Goal: Task Accomplishment & Management: Manage account settings

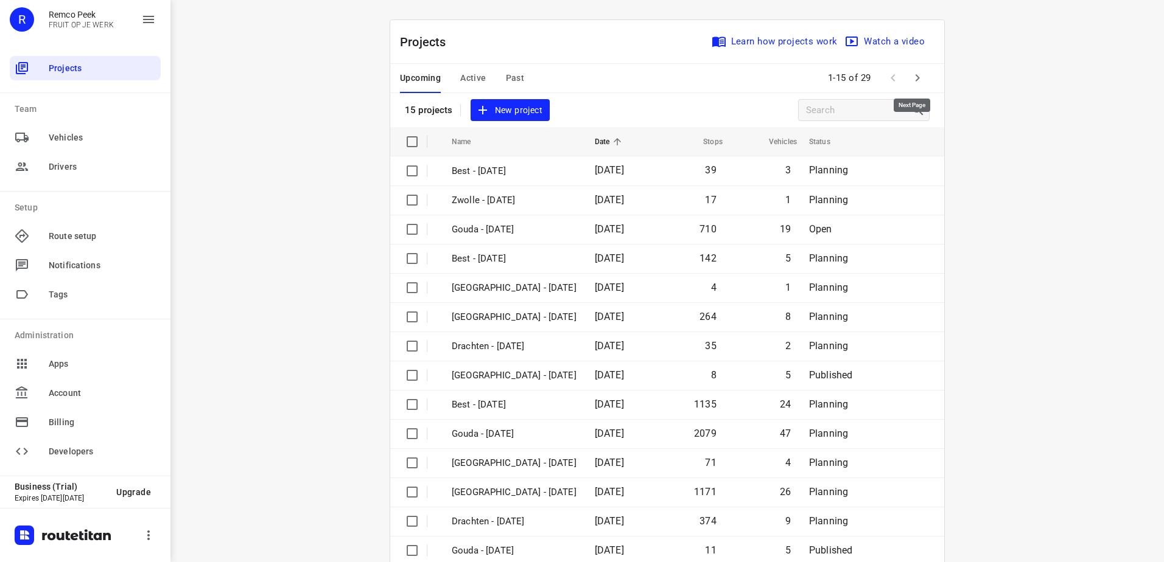
click at [916, 82] on icon "button" at bounding box center [917, 78] width 15 height 15
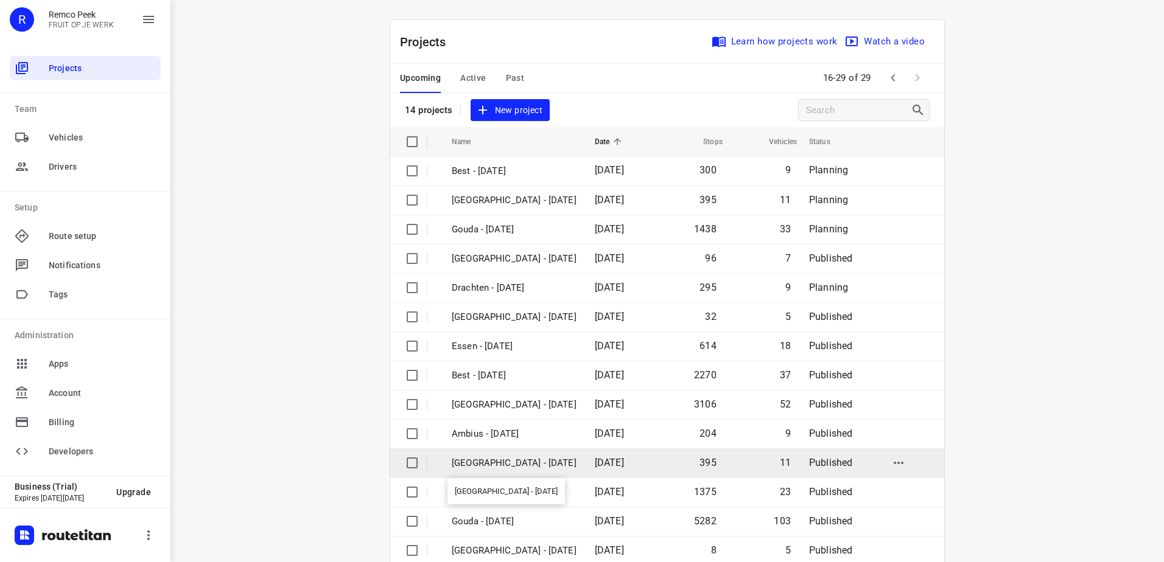
click at [497, 460] on p "[GEOGRAPHIC_DATA] - [DATE]" at bounding box center [514, 464] width 125 height 14
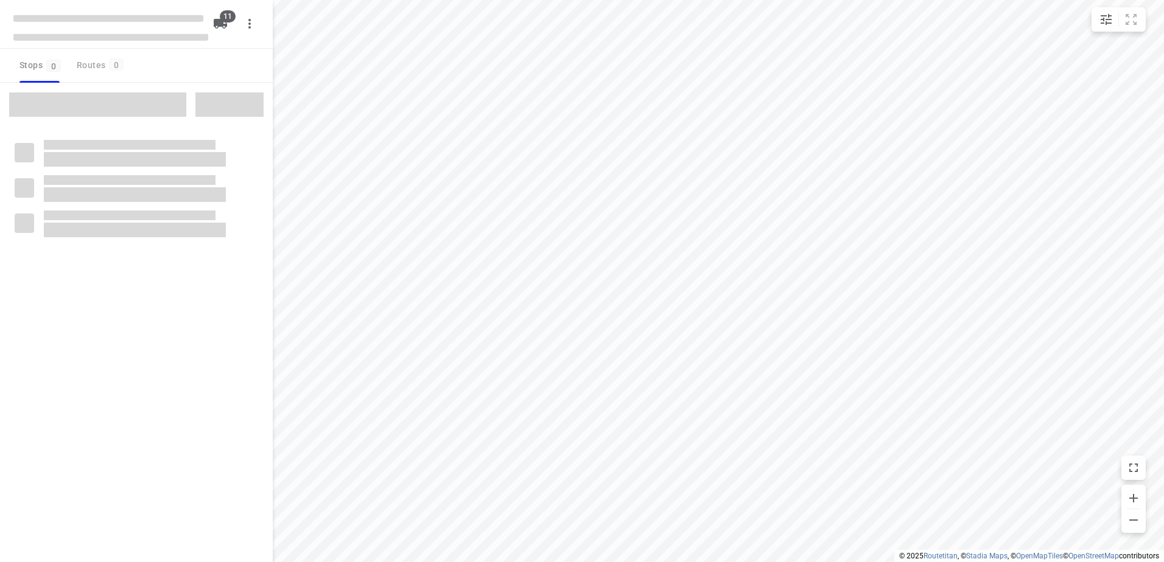
checkbox input "true"
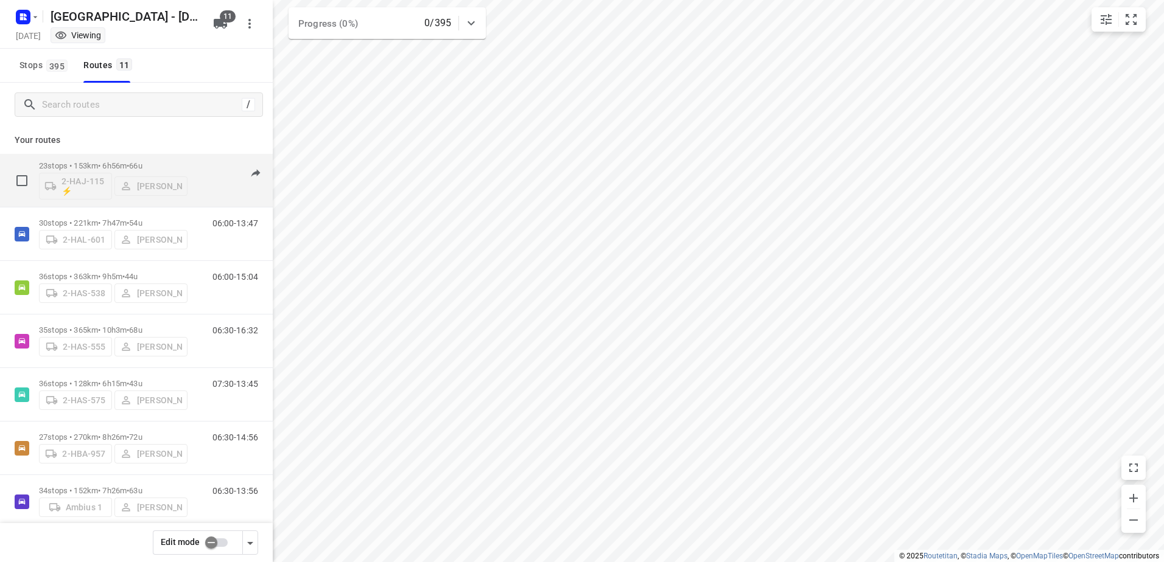
click at [100, 161] on p "23 stops • 153km • 6h56m • 66u" at bounding box center [113, 165] width 149 height 9
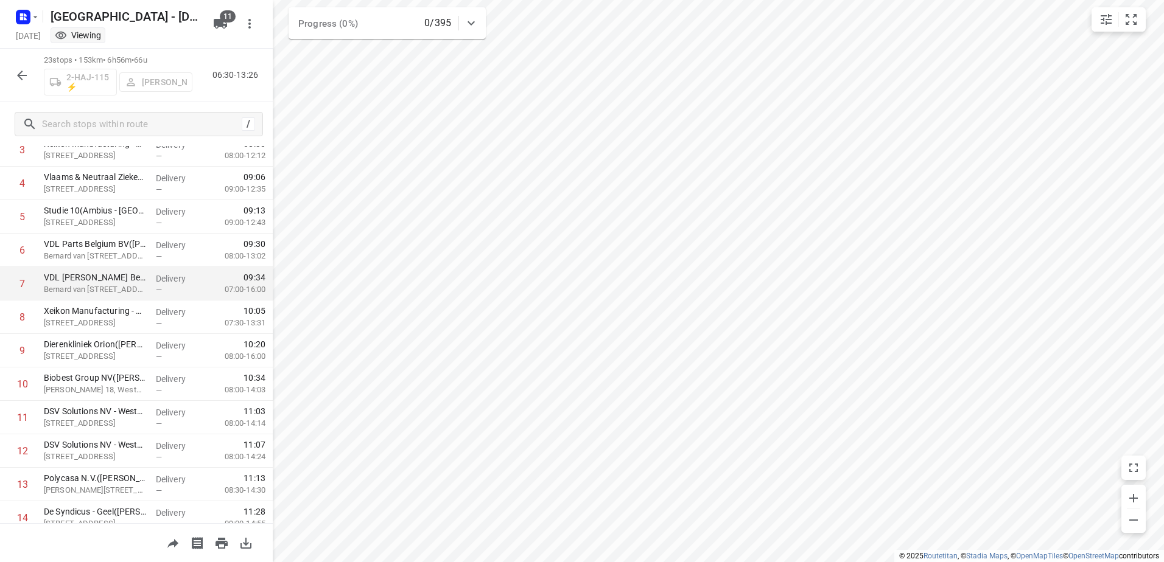
scroll to position [147, 0]
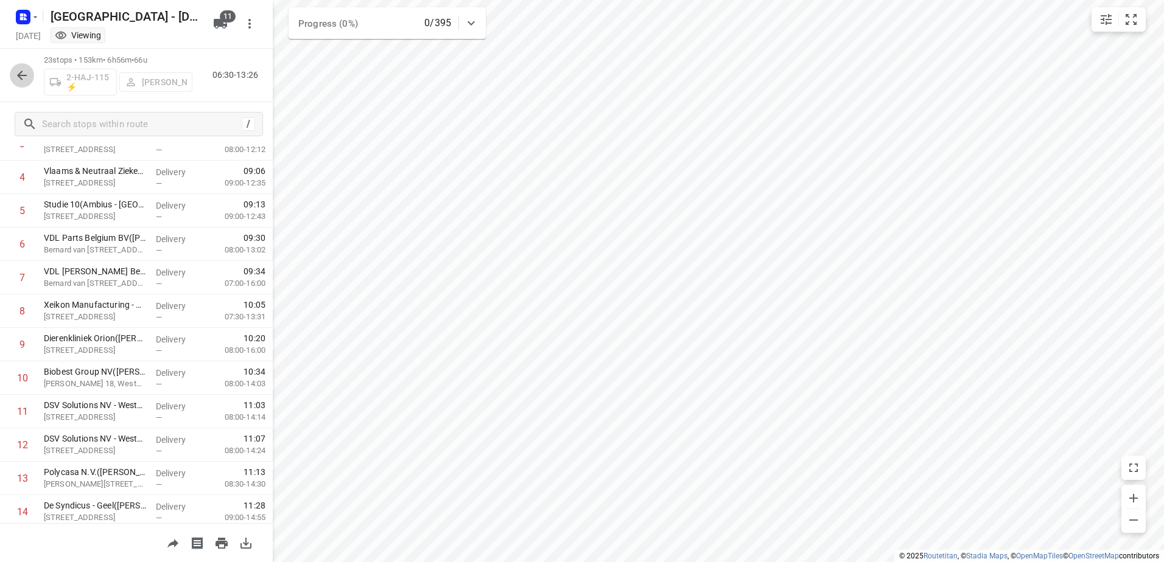
click at [21, 80] on icon "button" at bounding box center [22, 75] width 15 height 15
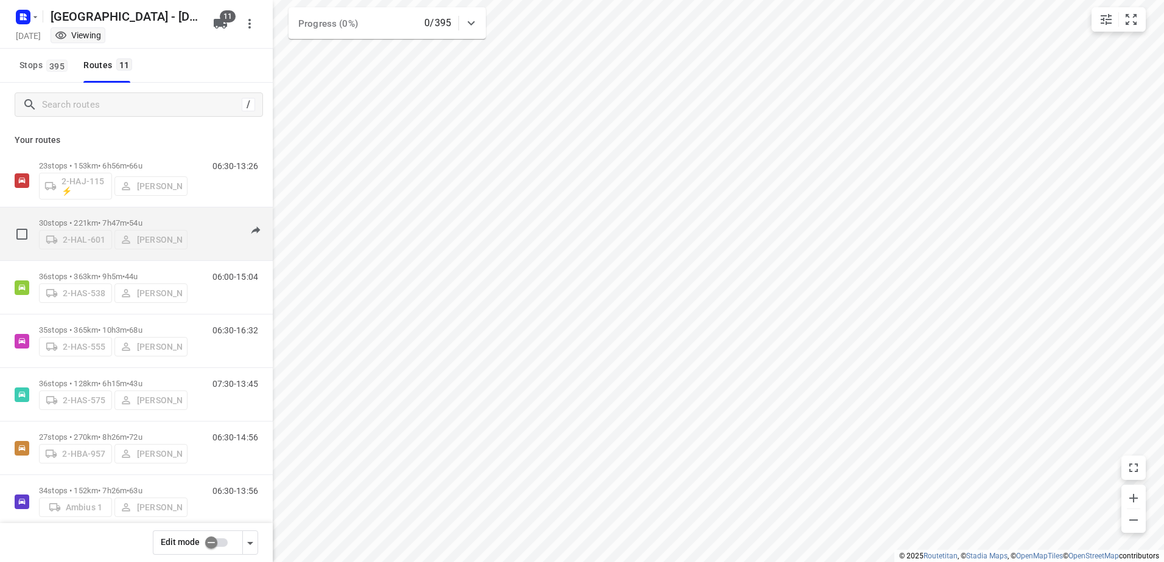
click at [68, 213] on div "30 stops • 221km • 7h47m • 54u 2-HAL-601 [PERSON_NAME]" at bounding box center [113, 233] width 149 height 43
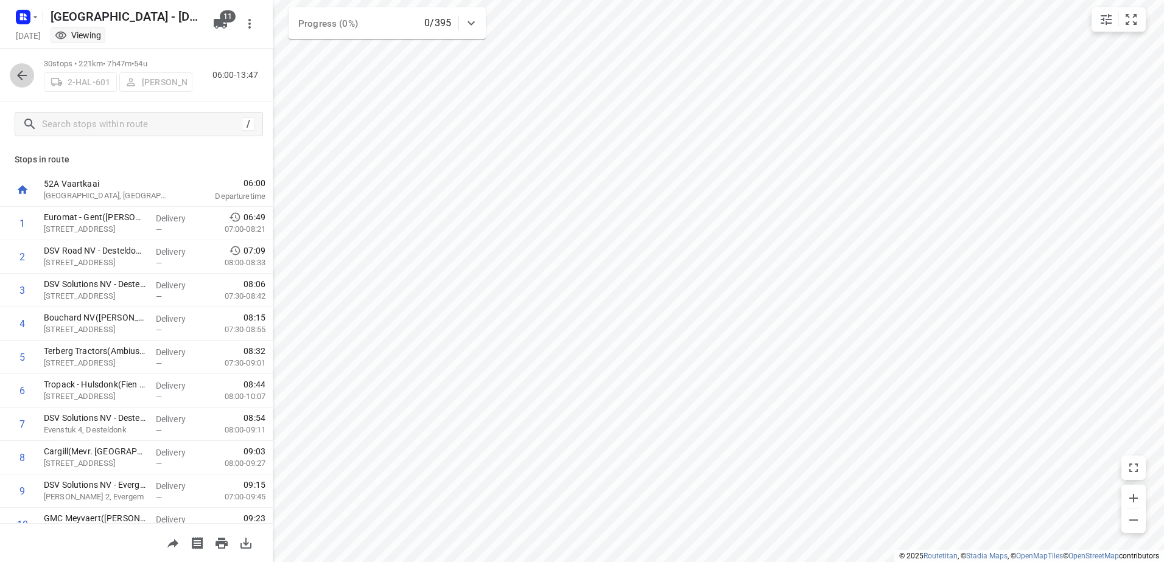
click at [26, 77] on icon "button" at bounding box center [22, 75] width 15 height 15
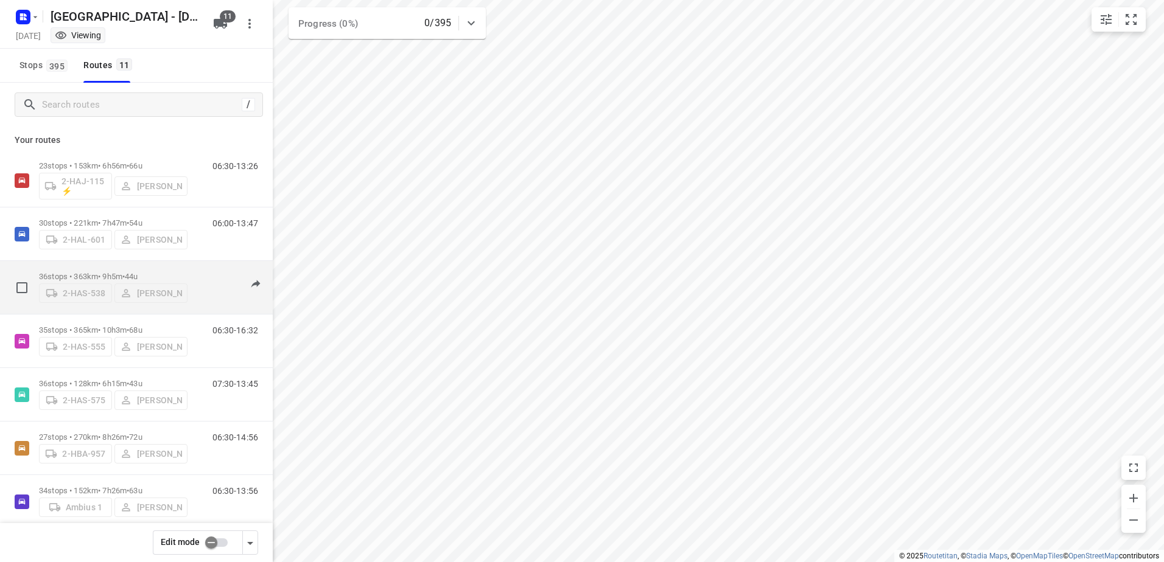
click at [63, 272] on p "36 stops • 363km • 9h5m • 44u" at bounding box center [113, 276] width 149 height 9
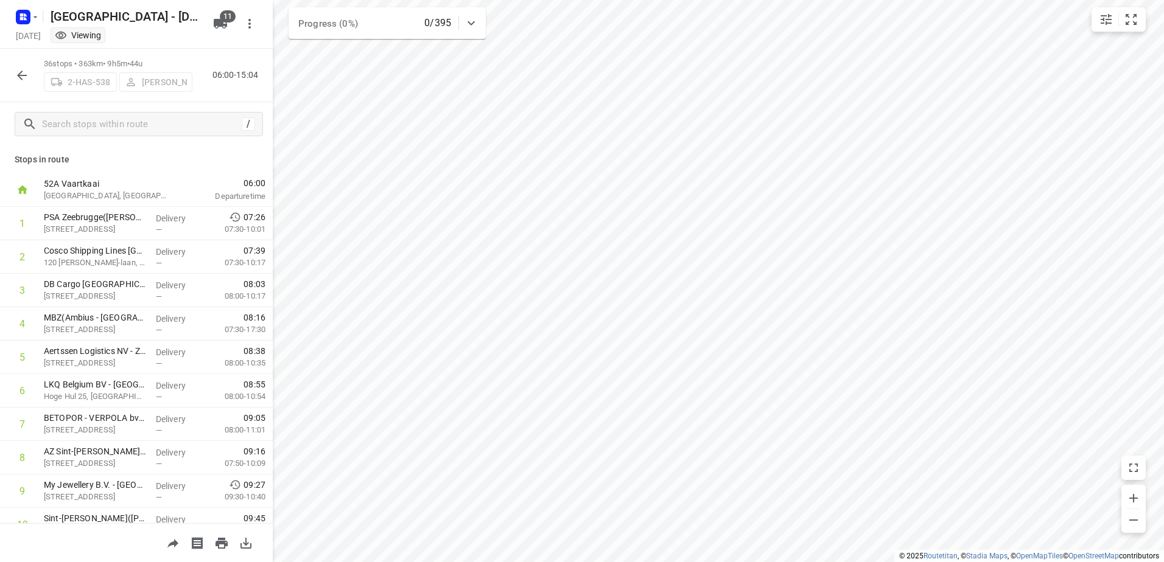
click at [19, 73] on icon "button" at bounding box center [22, 76] width 10 height 10
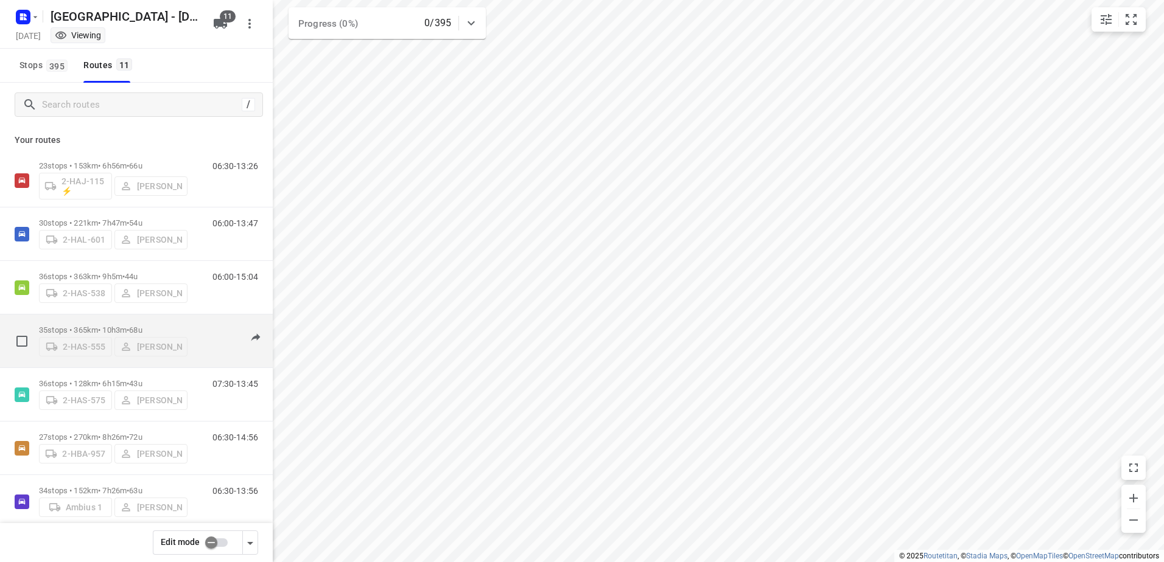
click at [100, 326] on p "35 stops • 365km • 10h3m • 68u" at bounding box center [113, 330] width 149 height 9
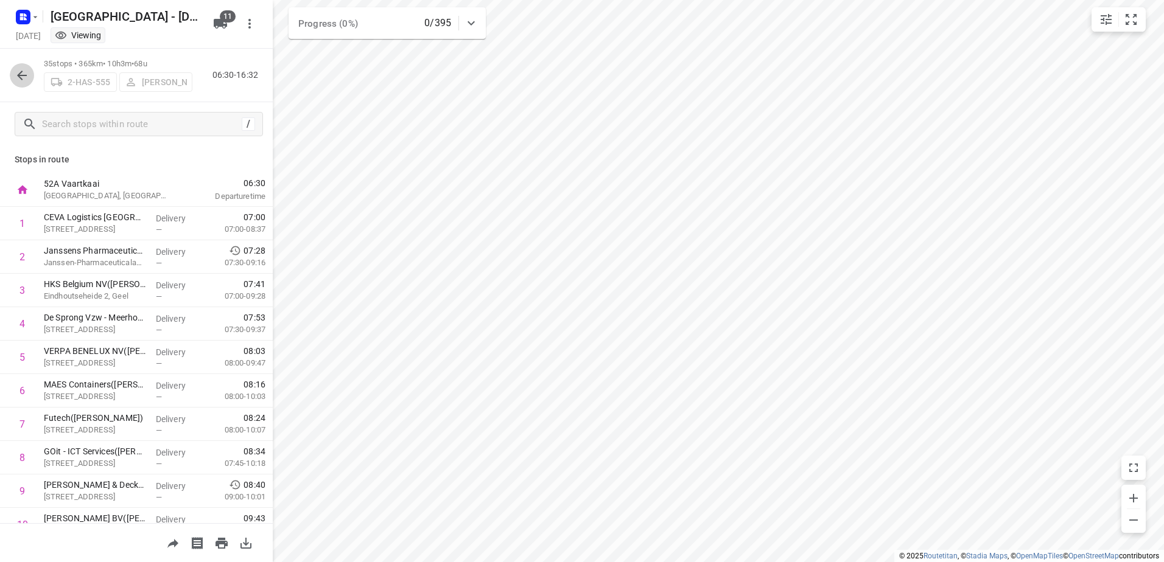
click at [25, 80] on icon "button" at bounding box center [22, 75] width 15 height 15
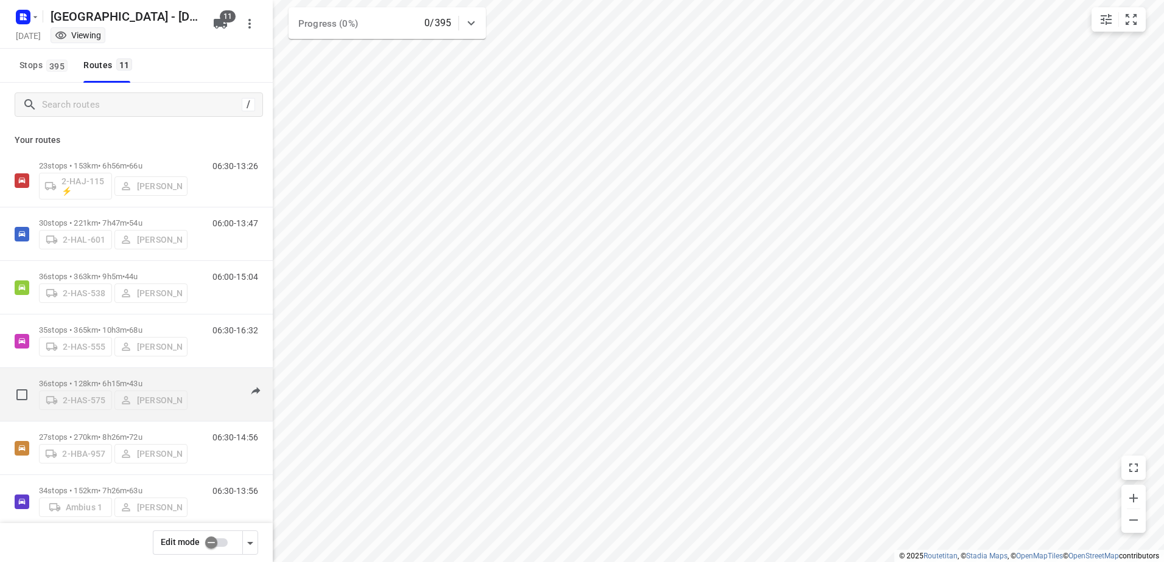
click at [80, 381] on p "36 stops • 128km • 6h15m • 43u" at bounding box center [113, 383] width 149 height 9
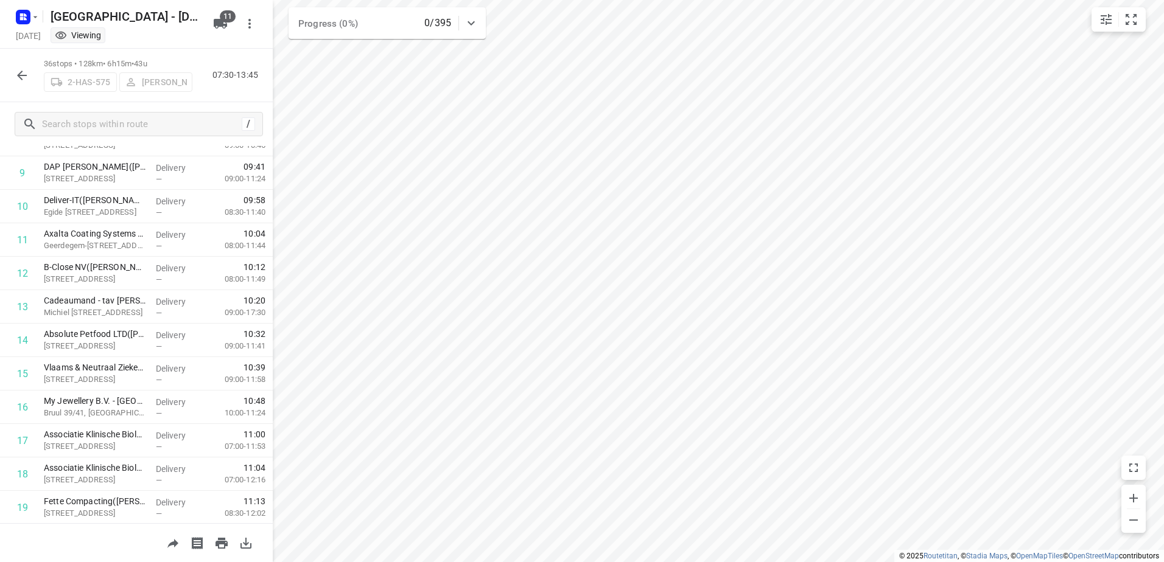
scroll to position [332, 0]
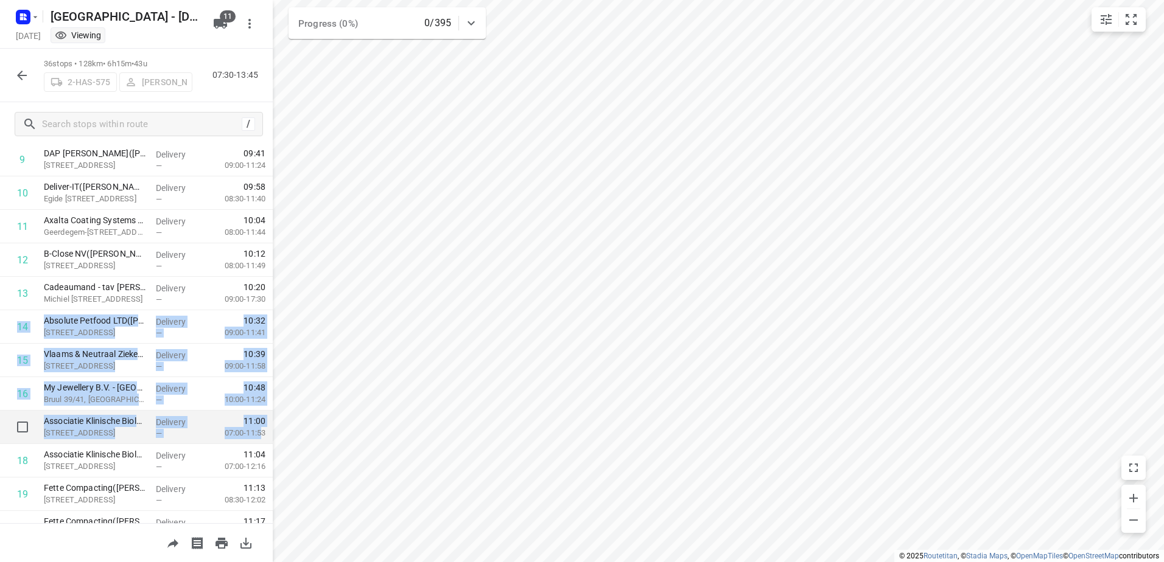
drag, startPoint x: 255, startPoint y: 302, endPoint x: 253, endPoint y: 432, distance: 130.3
click at [253, 432] on div "52A Vaartkaai [GEOGRAPHIC_DATA], [GEOGRAPHIC_DATA] 07:30 Departure time 1 De Wi…" at bounding box center [136, 478] width 273 height 1272
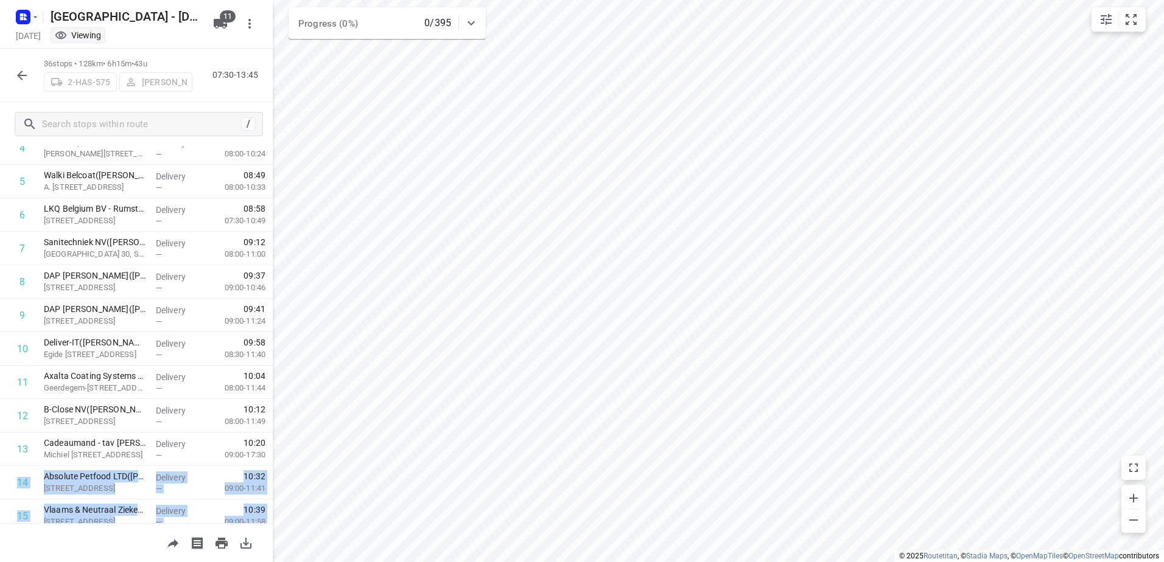
scroll to position [0, 0]
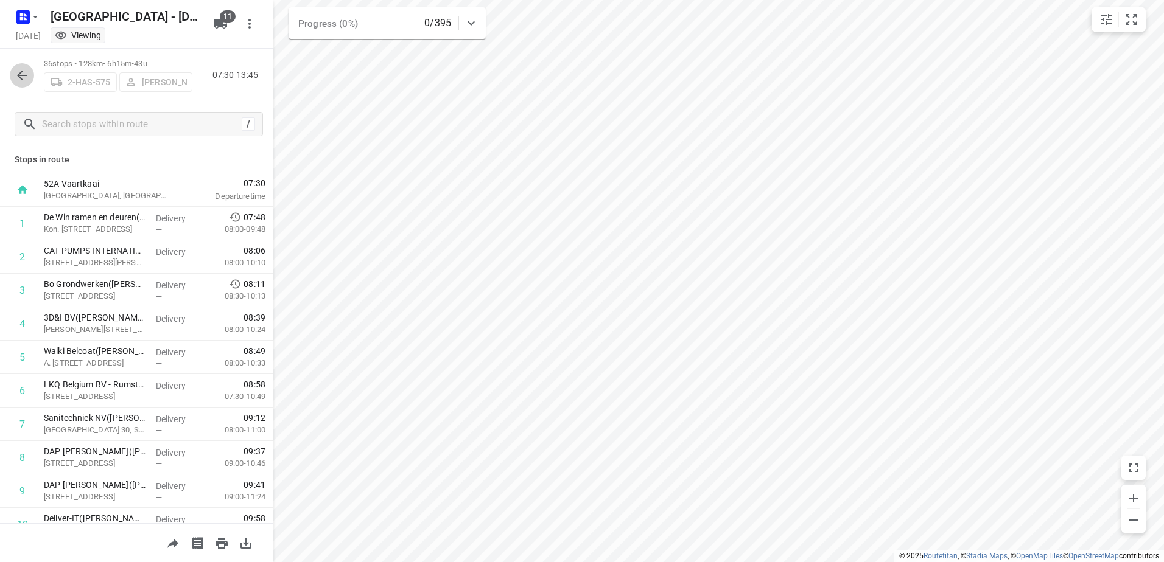
click at [16, 75] on icon "button" at bounding box center [22, 75] width 15 height 15
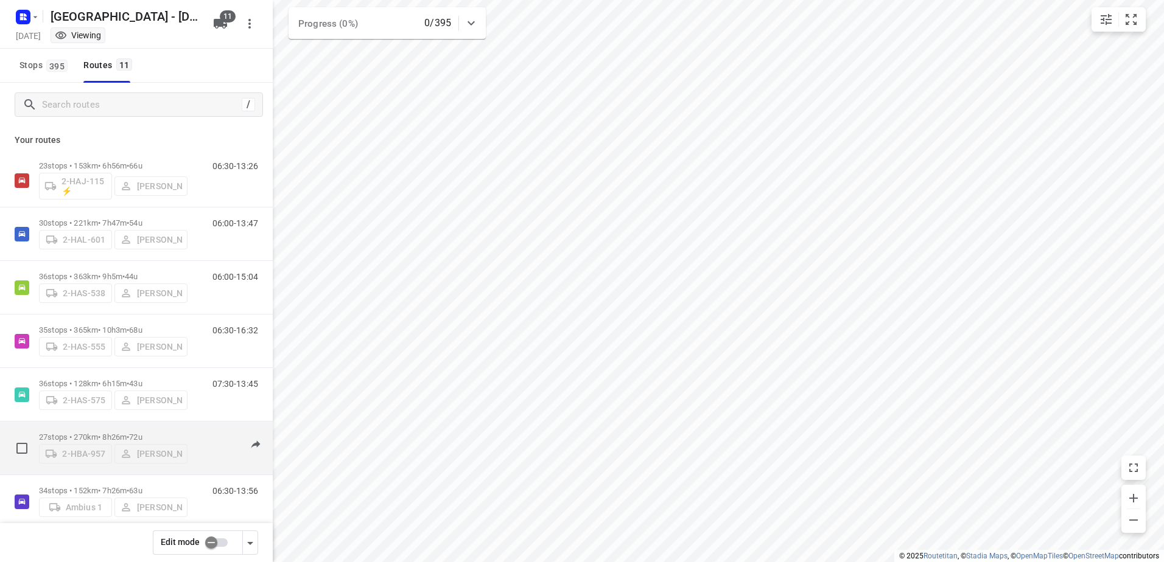
click at [78, 433] on p "27 stops • 270km • 8h26m • 72u" at bounding box center [113, 437] width 149 height 9
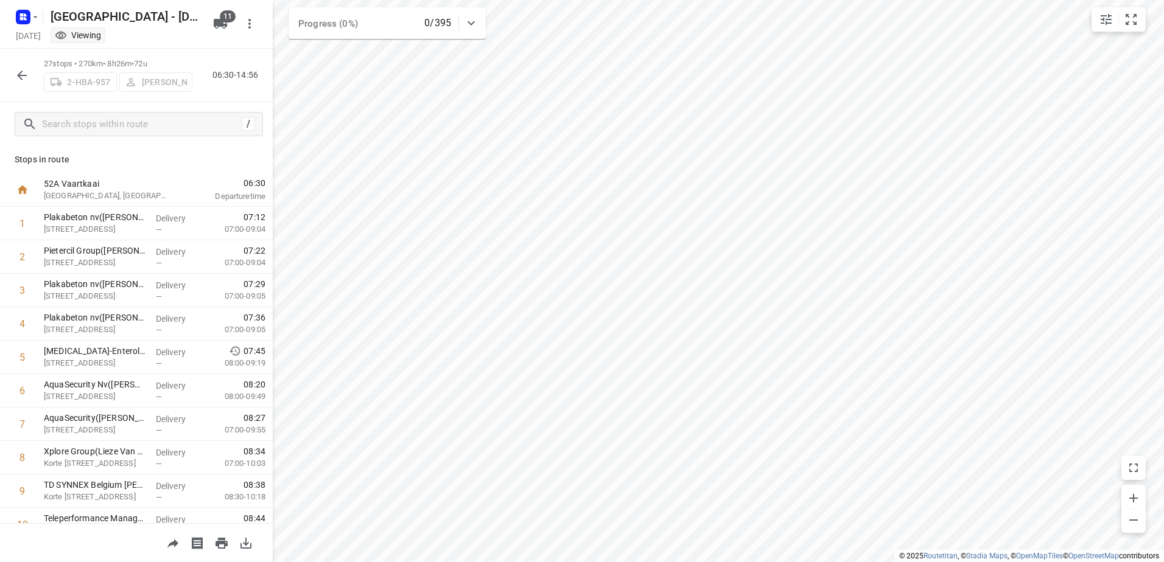
click at [13, 86] on div at bounding box center [22, 75] width 24 height 24
click at [19, 82] on icon "button" at bounding box center [22, 75] width 15 height 15
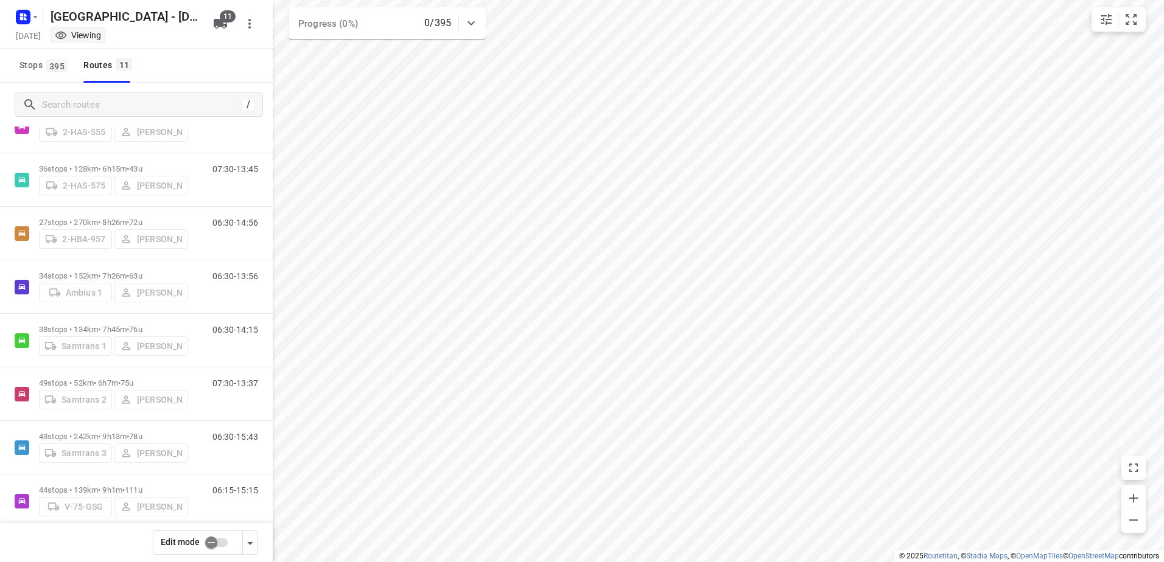
scroll to position [232, 0]
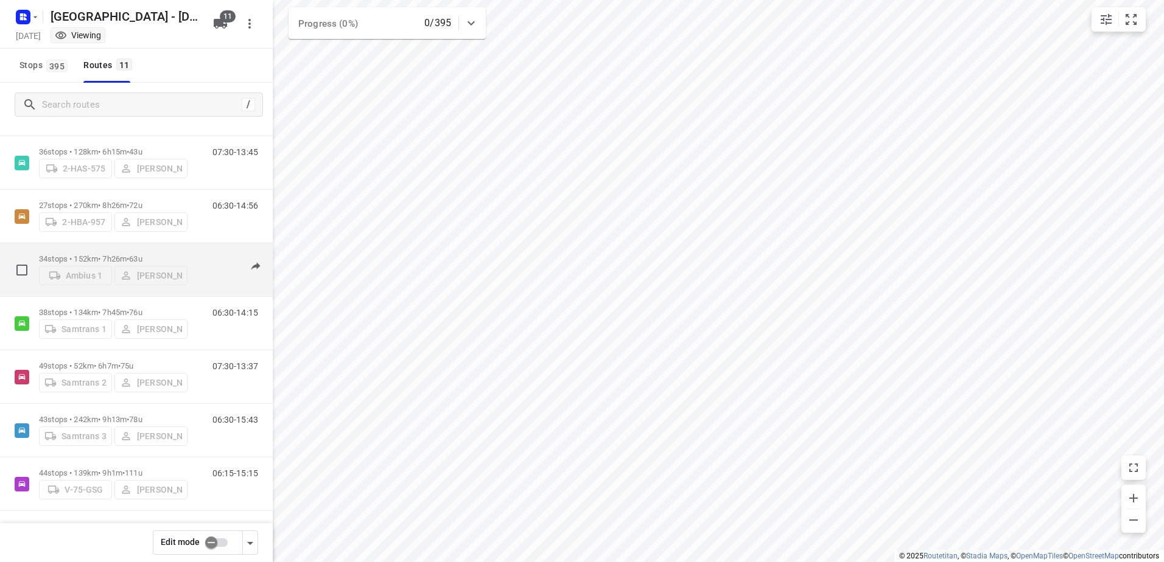
click at [72, 254] on p "34 stops • 152km • 7h26m • 63u" at bounding box center [113, 258] width 149 height 9
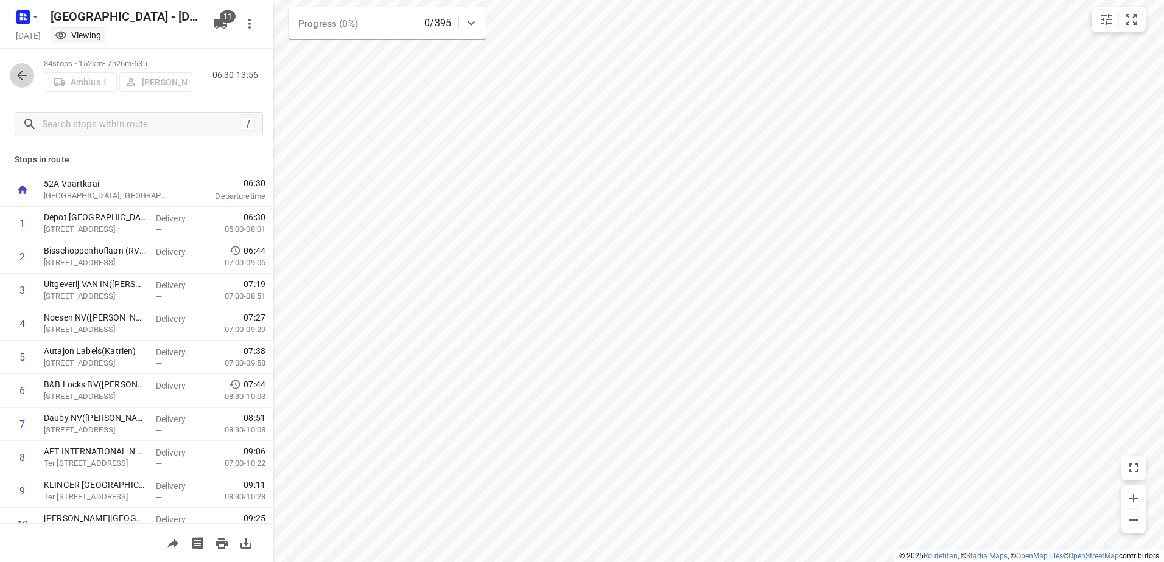
click at [17, 82] on icon "button" at bounding box center [22, 75] width 15 height 15
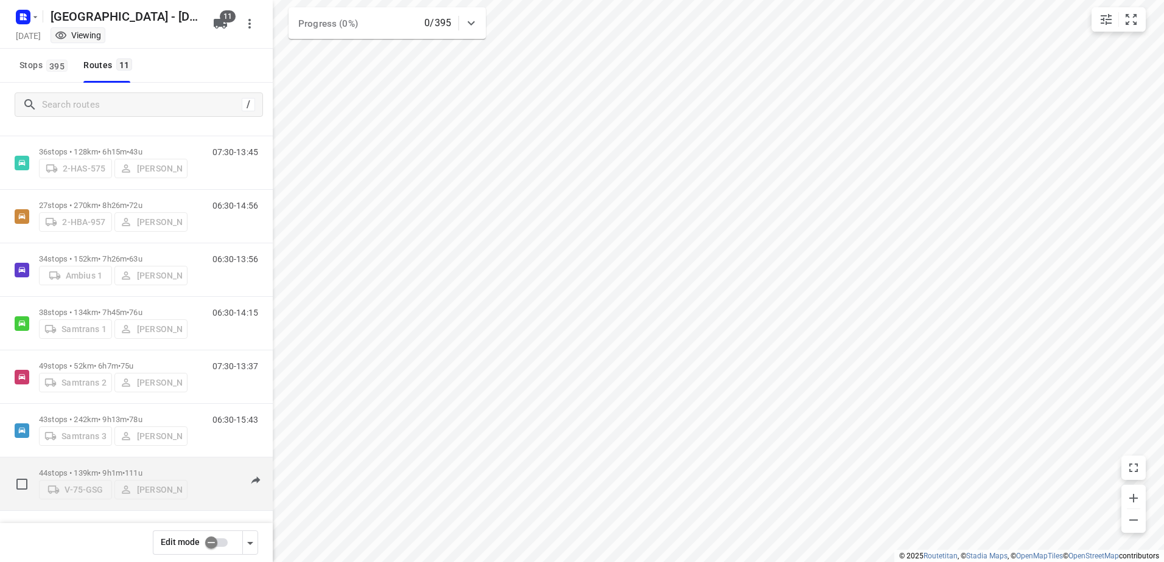
click at [61, 469] on p "44 stops • 139km • 9h1m • 111u" at bounding box center [113, 473] width 149 height 9
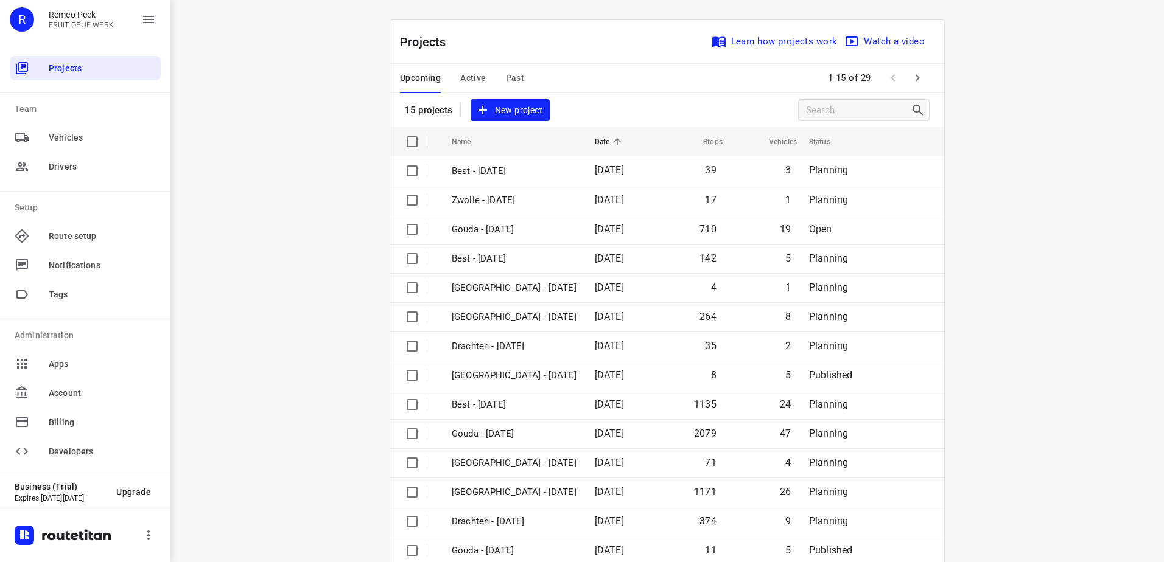
scroll to position [53, 0]
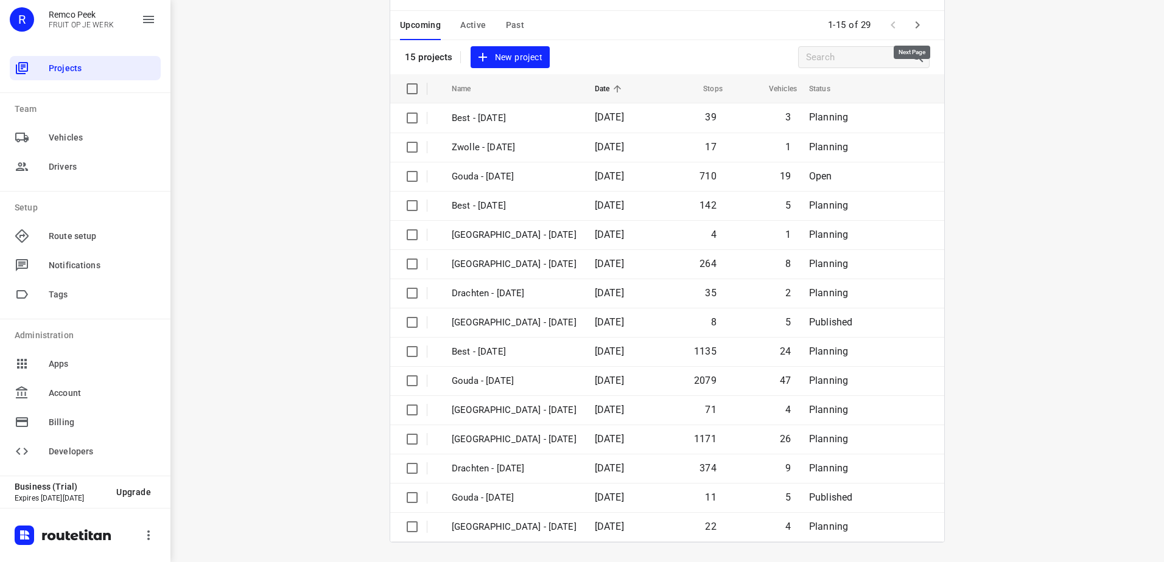
click at [916, 28] on icon "button" at bounding box center [918, 24] width 4 height 7
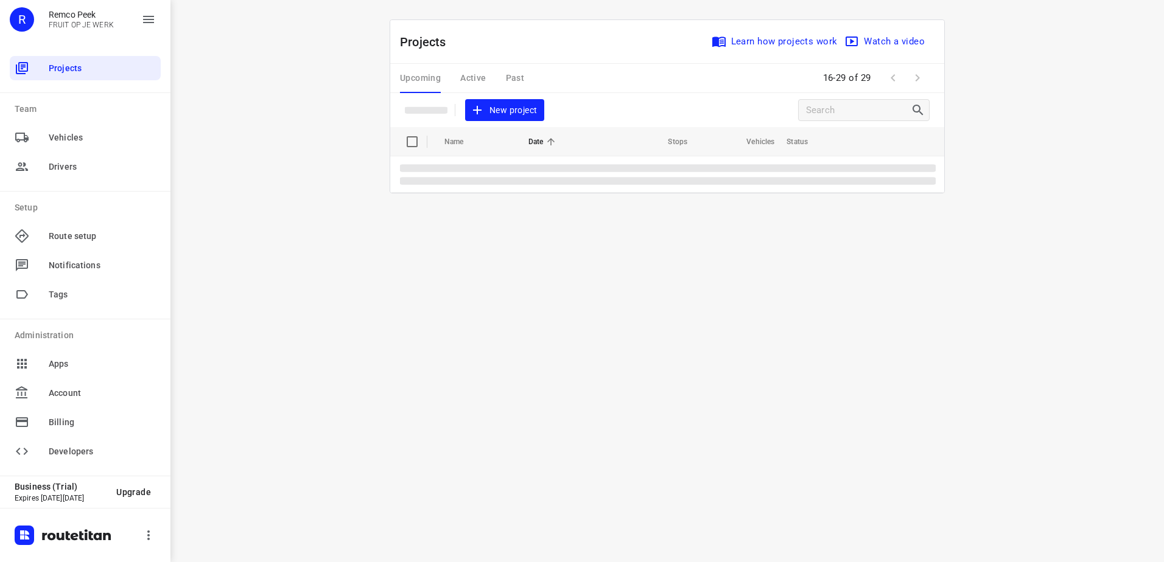
scroll to position [0, 0]
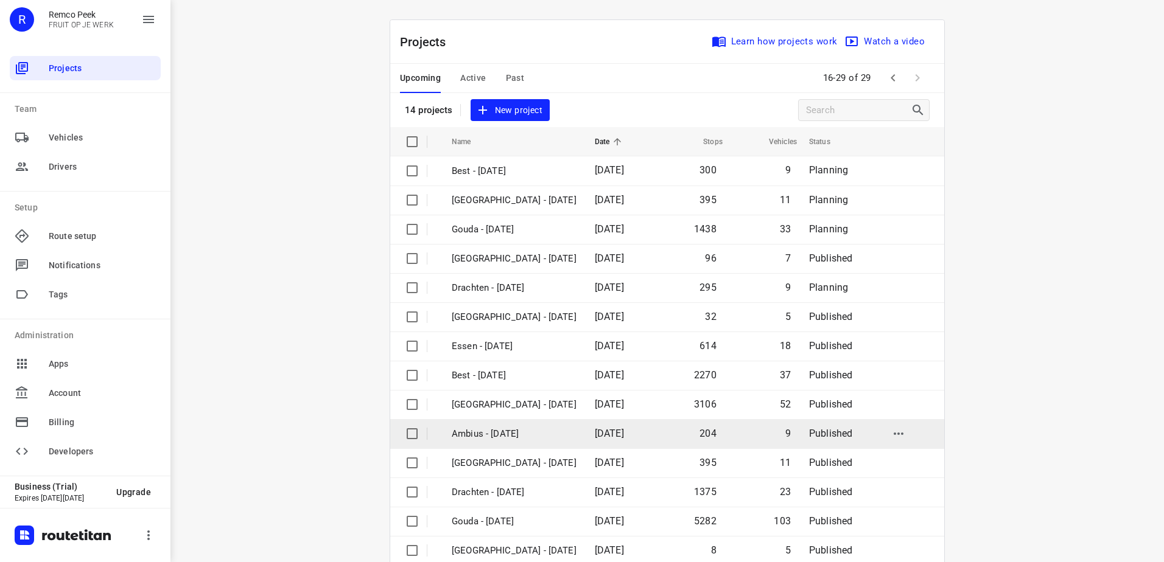
click at [501, 438] on p "Ambius - [DATE]" at bounding box center [514, 434] width 125 height 14
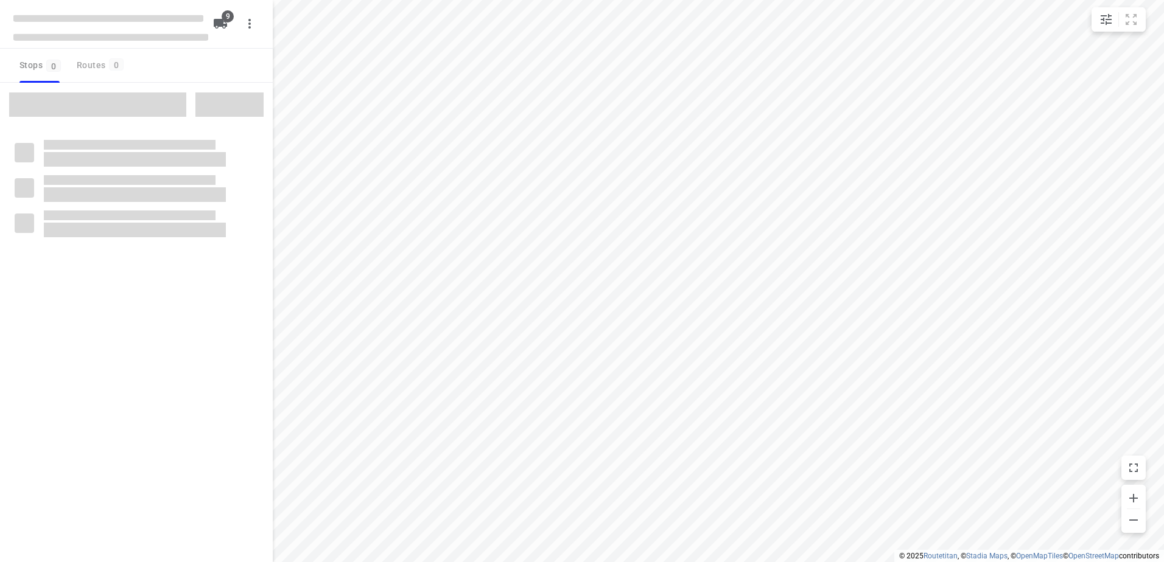
checkbox input "true"
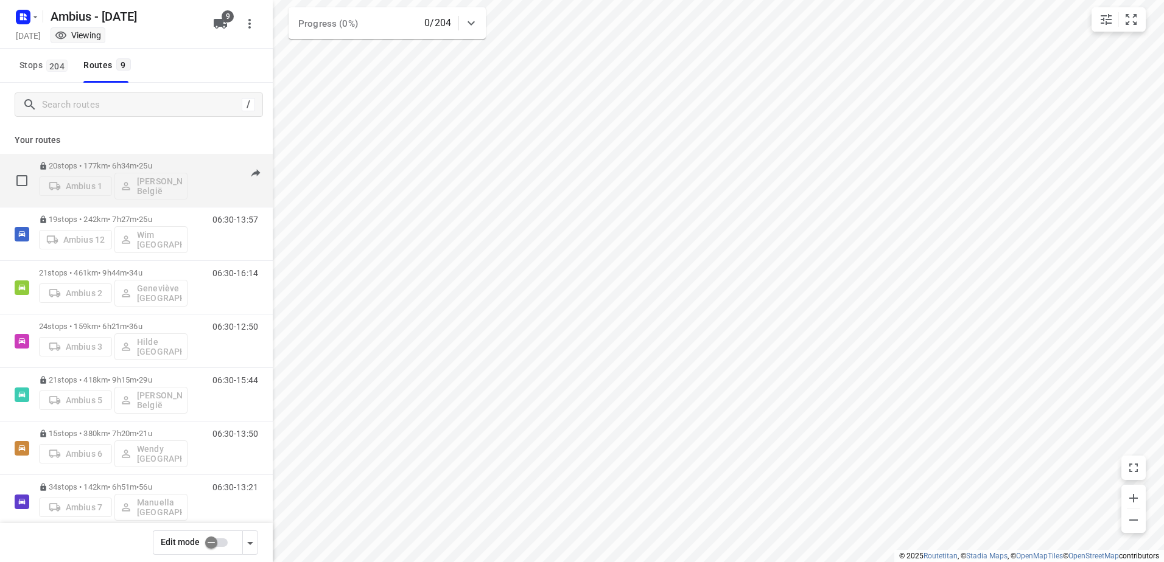
click at [82, 164] on p "20 stops • 177km • 6h34m • 25u" at bounding box center [113, 165] width 149 height 9
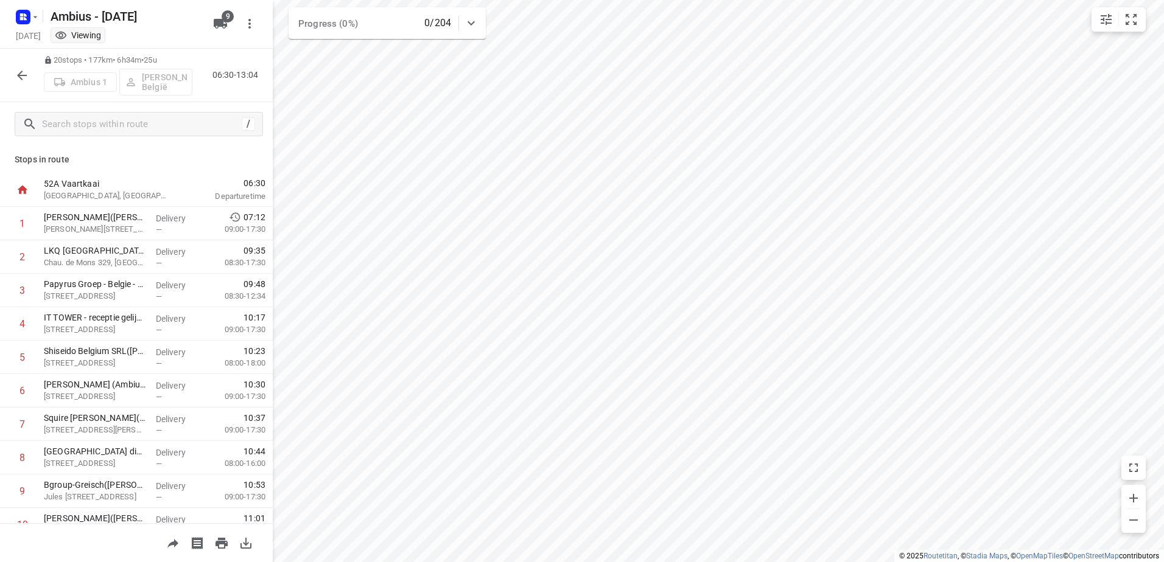
click at [26, 87] on div at bounding box center [22, 75] width 24 height 24
click at [26, 82] on icon "button" at bounding box center [22, 75] width 15 height 15
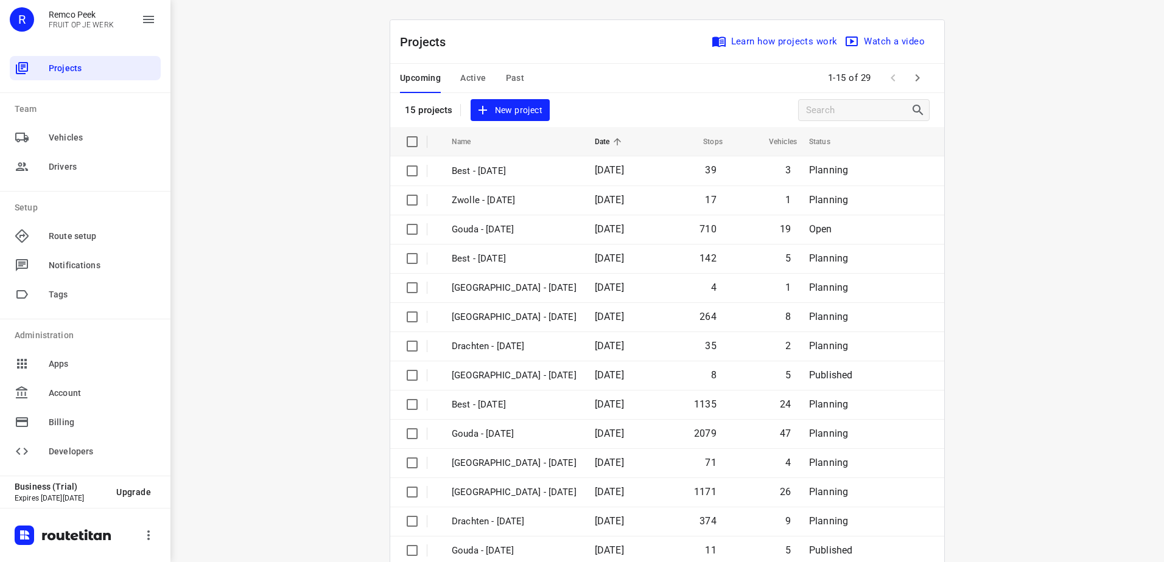
click at [480, 77] on span "Active" at bounding box center [473, 78] width 26 height 15
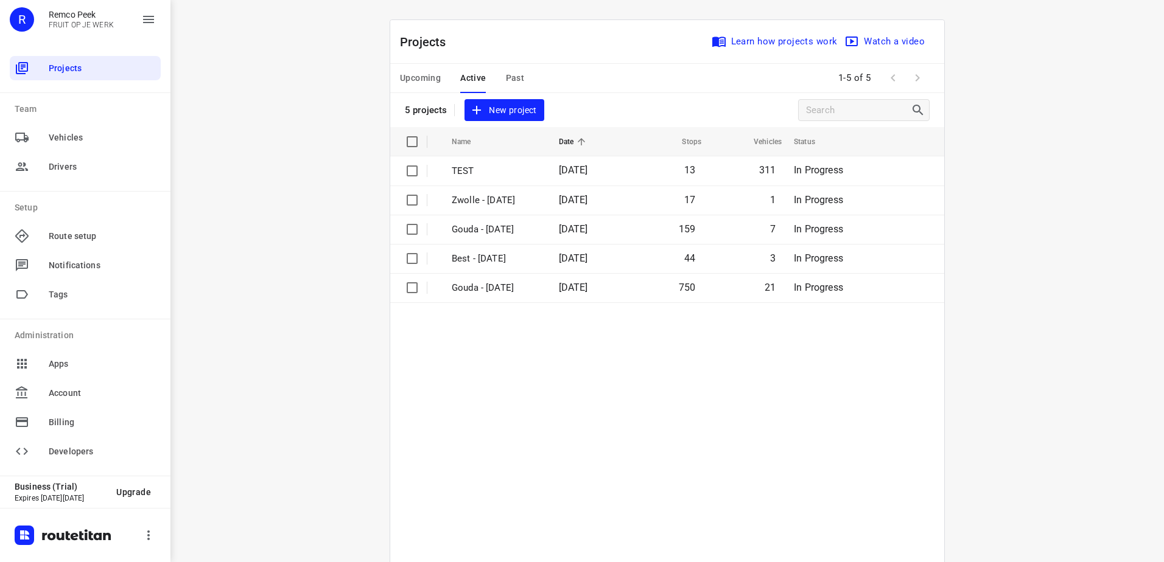
click at [407, 75] on span "Upcoming" at bounding box center [420, 78] width 41 height 15
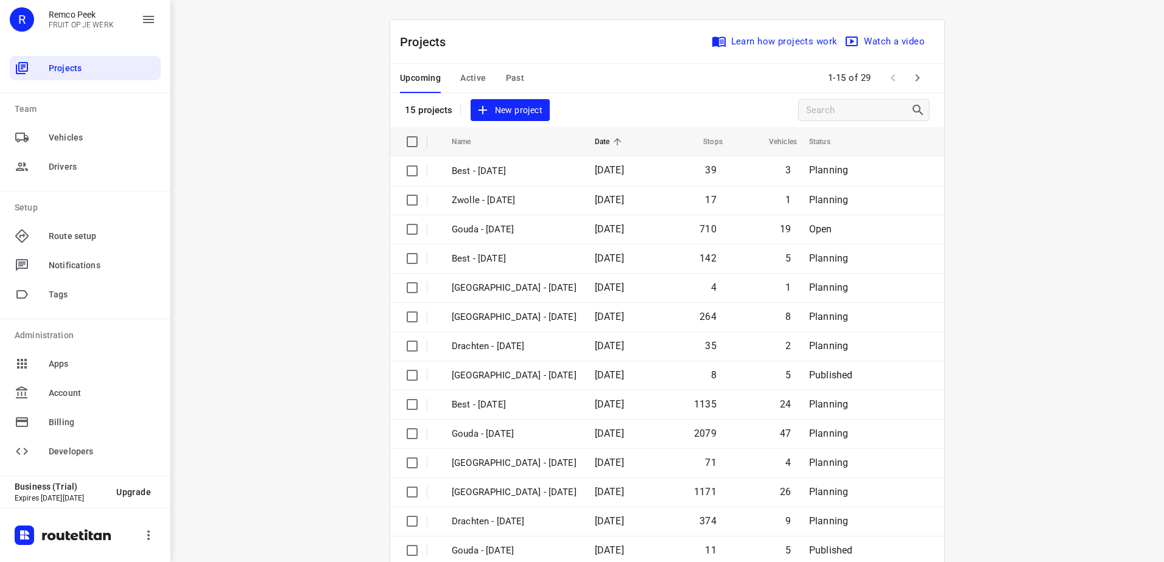
scroll to position [53, 0]
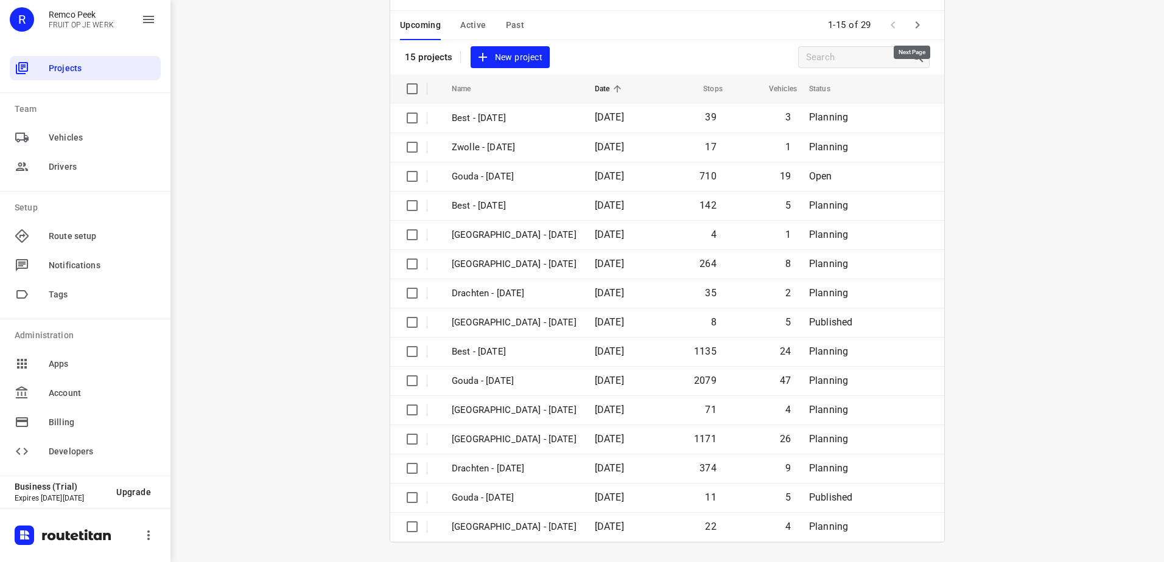
click at [905, 30] on button "button" at bounding box center [917, 25] width 24 height 24
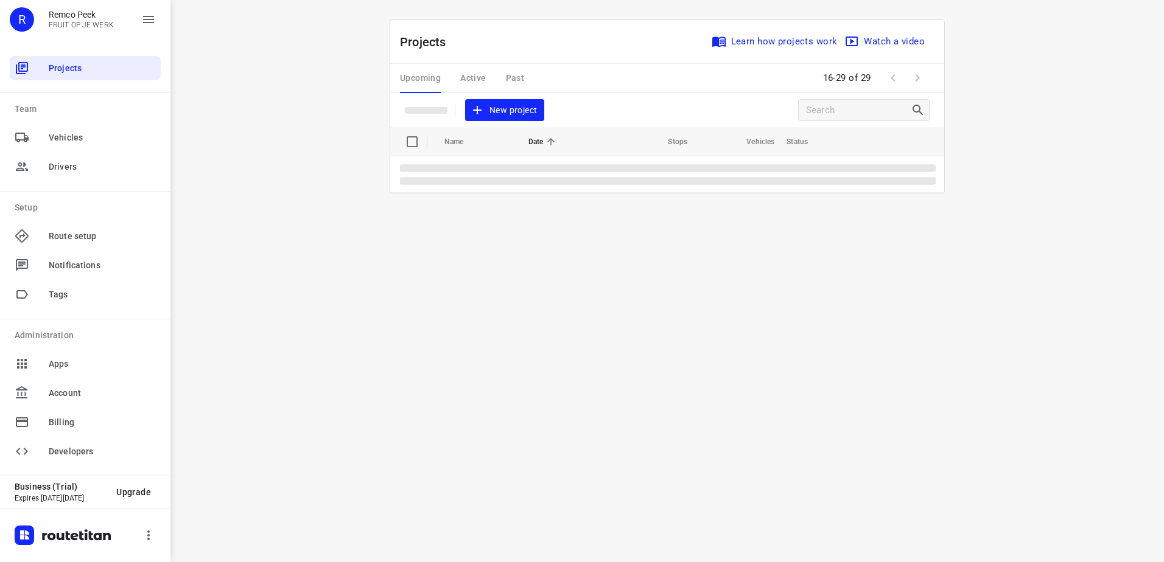
scroll to position [0, 0]
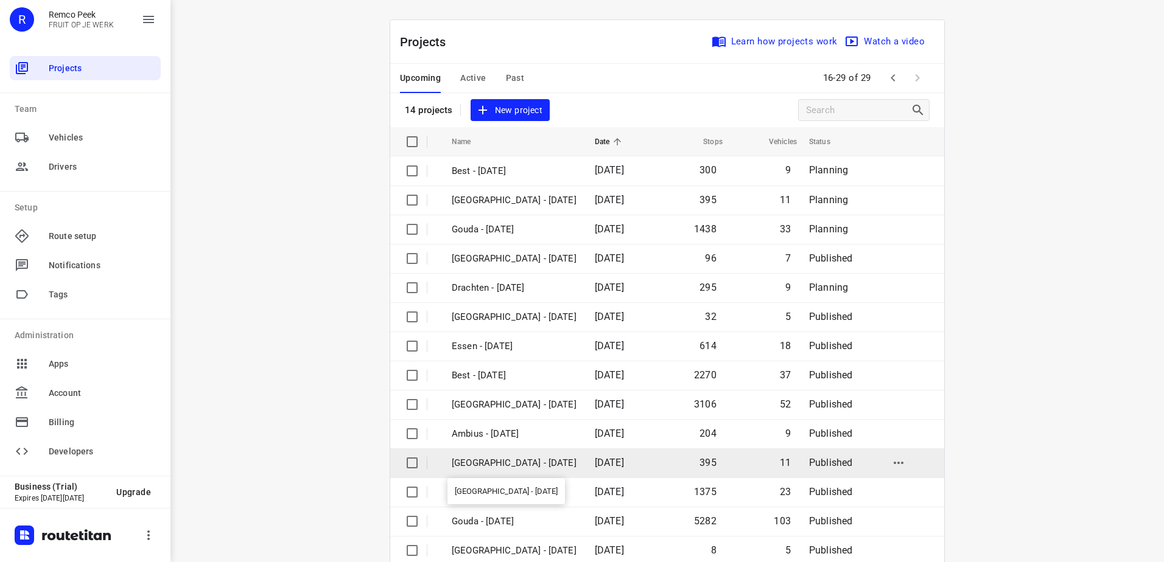
click at [525, 459] on p "[GEOGRAPHIC_DATA] - [DATE]" at bounding box center [514, 464] width 125 height 14
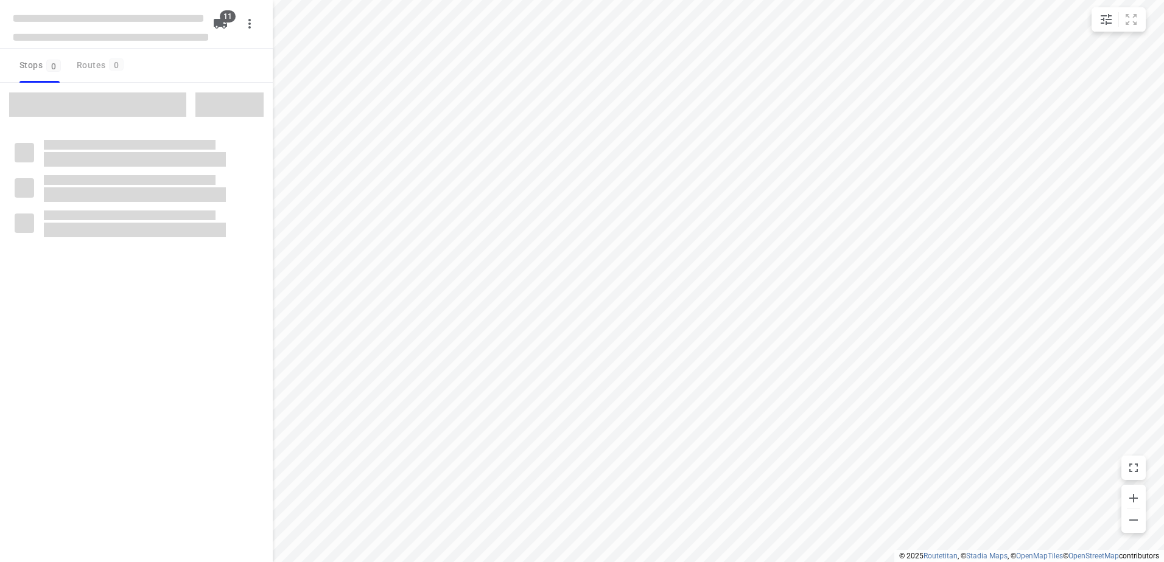
checkbox input "true"
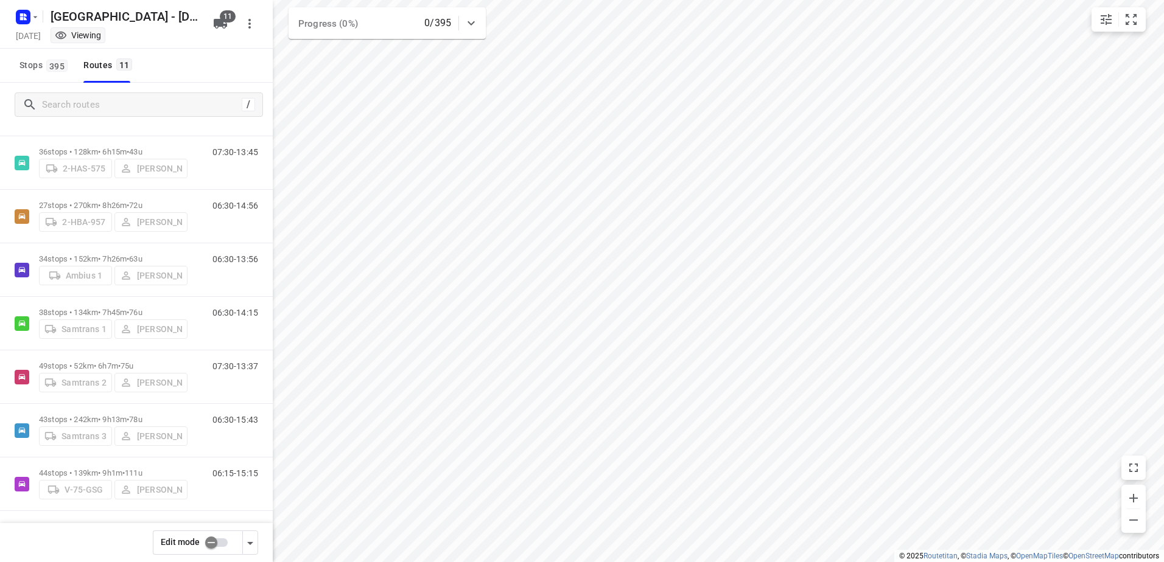
scroll to position [187, 0]
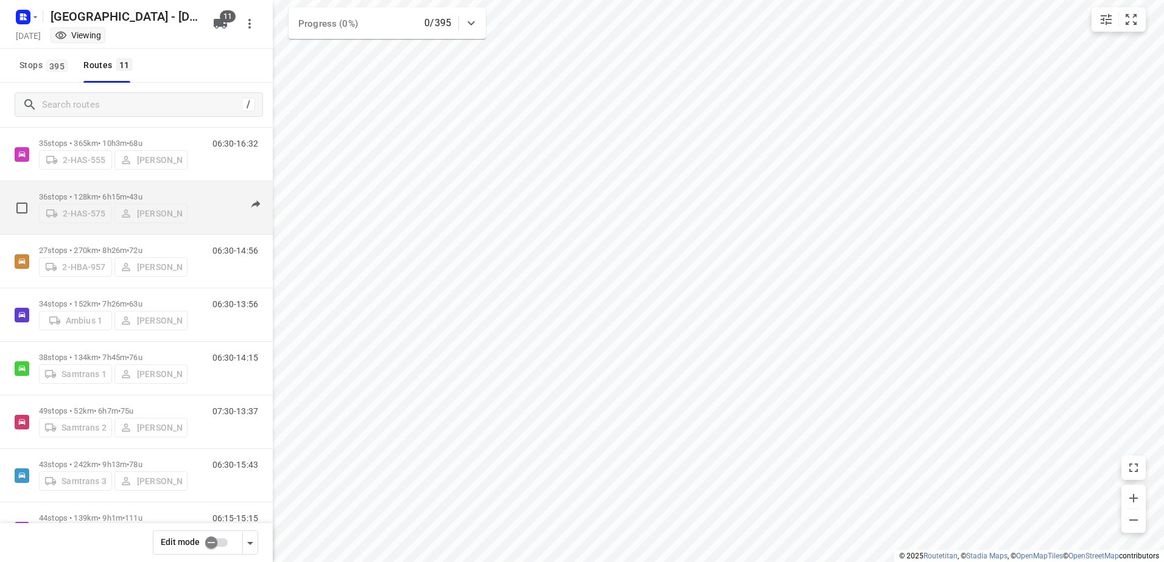
click at [89, 192] on p "36 stops • 128km • 6h15m • 43u" at bounding box center [113, 196] width 149 height 9
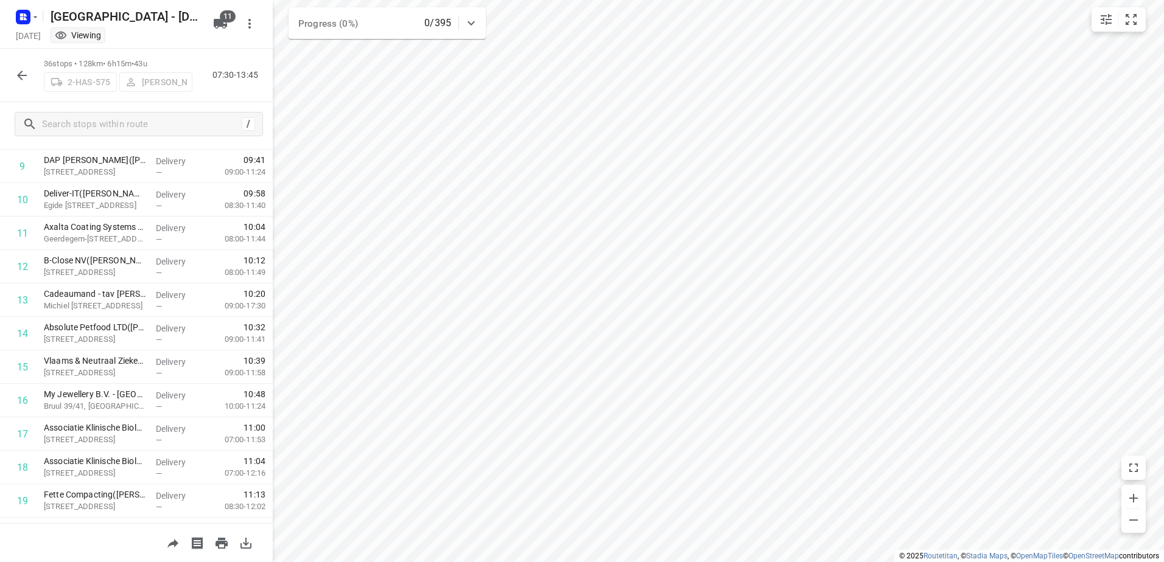
scroll to position [328, 0]
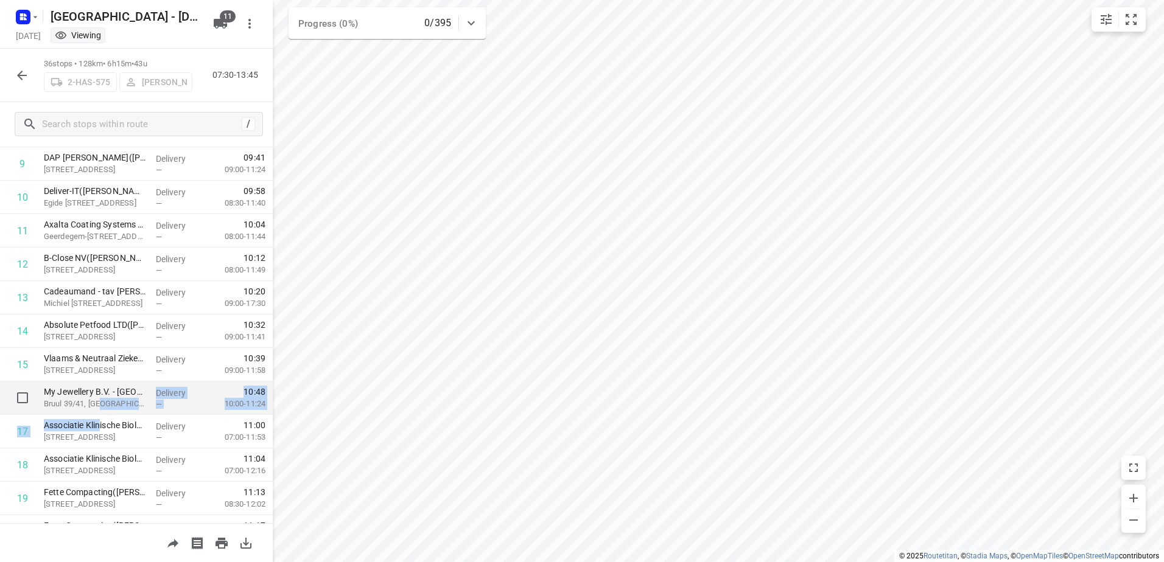
drag, startPoint x: 101, startPoint y: 425, endPoint x: 106, endPoint y: 404, distance: 21.9
click at [106, 404] on div "52A Vaartkaai [GEOGRAPHIC_DATA], [GEOGRAPHIC_DATA] 07:30 Departure time 1 De Wi…" at bounding box center [136, 482] width 273 height 1272
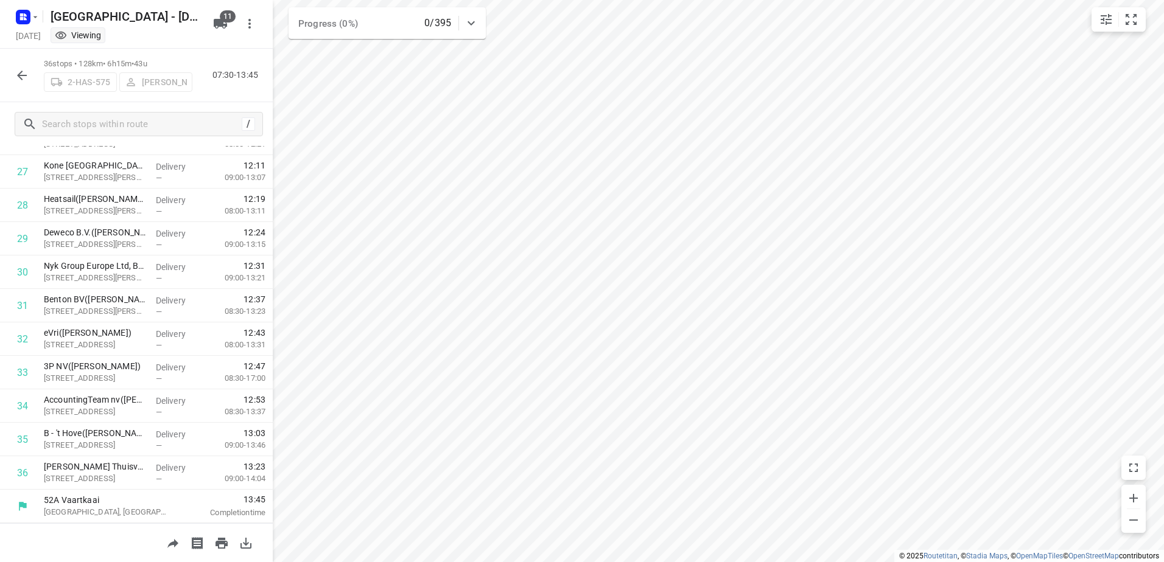
scroll to position [0, 0]
